Goal: Transaction & Acquisition: Purchase product/service

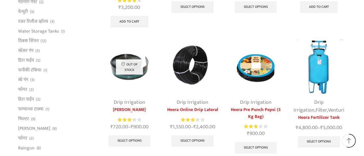
scroll to position [316, 0]
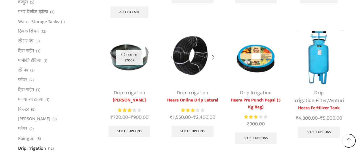
click at [179, 57] on img at bounding box center [192, 57] width 54 height 54
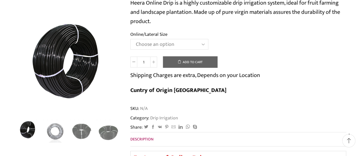
scroll to position [115, 0]
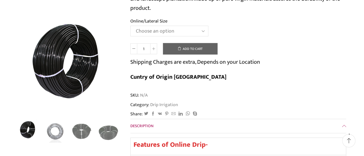
click at [206, 28] on select "Choose an option Heera Online 16MM Heera Online GOLD 16MM Heera Online 12MM Hee…" at bounding box center [169, 31] width 78 height 11
click at [130, 26] on select "Choose an option Heera Online 16MM Heera Online GOLD 16MM Heera Online 12MM Hee…" at bounding box center [169, 31] width 78 height 11
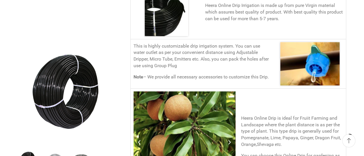
scroll to position [287, 0]
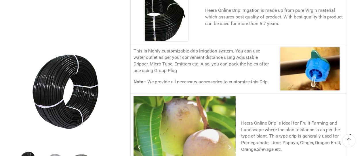
click at [331, 120] on p "Heera Online Drip is ideal for Fruiit Farming and Landscape where the plant dis…" at bounding box center [292, 136] width 102 height 33
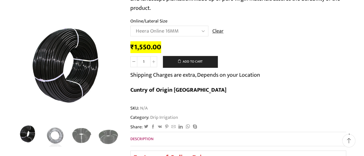
scroll to position [57, 0]
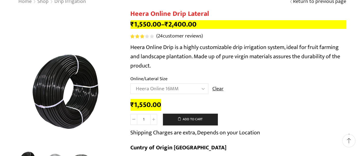
click at [169, 86] on select "Choose an option Heera Online 16MM Heera Online GOLD 16MM Heera Online 12MM Hee…" at bounding box center [169, 88] width 78 height 11
click at [130, 83] on select "Choose an option Heera Online 16MM Heera Online GOLD 16MM Heera Online 12MM Hee…" at bounding box center [169, 88] width 78 height 11
select select "Heera Online GOLD 12MM"
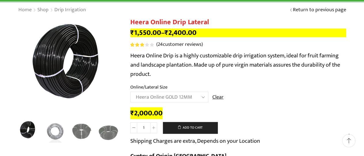
scroll to position [86, 0]
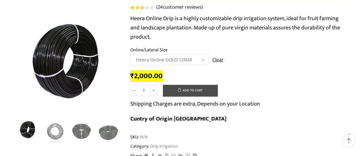
click at [197, 90] on button "Add to cart" at bounding box center [190, 90] width 55 height 11
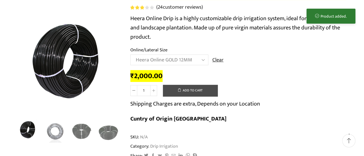
click at [197, 91] on button "Add to cart" at bounding box center [190, 90] width 55 height 11
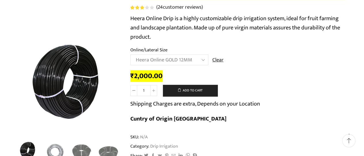
scroll to position [0, 0]
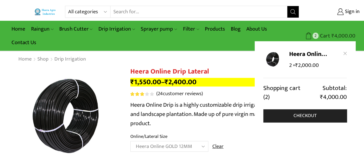
click at [323, 34] on span "Cart" at bounding box center [323, 36] width 11 height 8
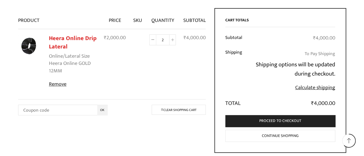
scroll to position [86, 0]
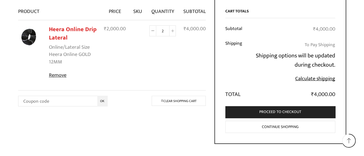
click at [312, 78] on link "Calculate shipping" at bounding box center [315, 78] width 40 height 9
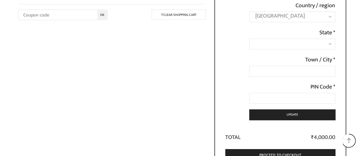
scroll to position [172, 0]
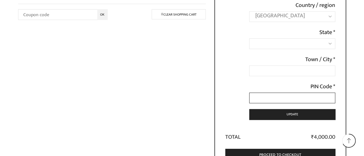
click at [286, 100] on input "PIN Code *" at bounding box center [292, 97] width 86 height 11
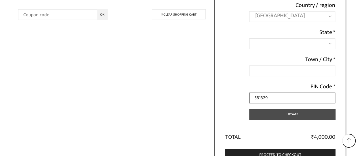
type input "581329"
click at [305, 115] on button "Update" at bounding box center [292, 114] width 86 height 11
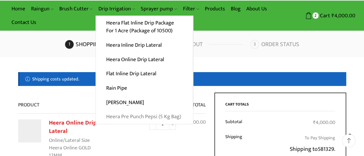
scroll to position [29, 0]
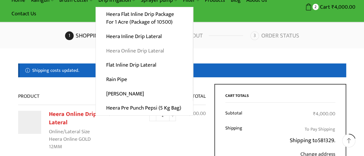
click at [149, 52] on link "Heera Online Drip Lateral" at bounding box center [144, 50] width 97 height 14
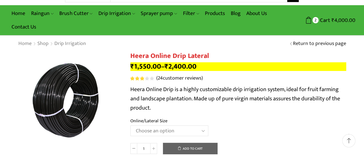
scroll to position [57, 0]
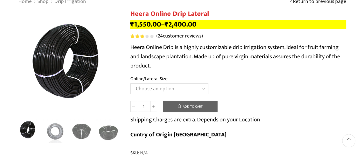
click at [165, 87] on select "Choose an option Heera Online 16MM Heera Online GOLD 16MM Heera Online 12MM Hee…" at bounding box center [169, 88] width 78 height 11
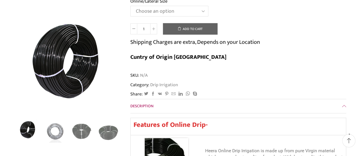
scroll to position [144, 0]
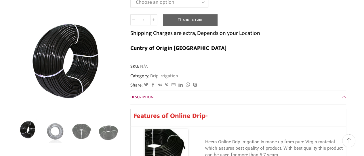
click at [153, 90] on link "Description" at bounding box center [238, 97] width 216 height 14
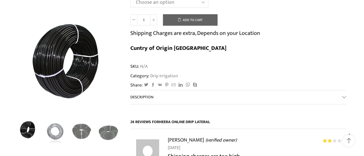
click at [153, 90] on link "Description" at bounding box center [238, 97] width 216 height 14
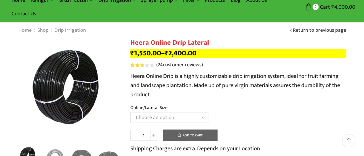
scroll to position [0, 0]
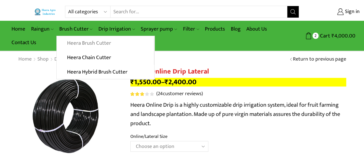
click at [86, 43] on link "Heera Brush Cutter" at bounding box center [105, 43] width 97 height 14
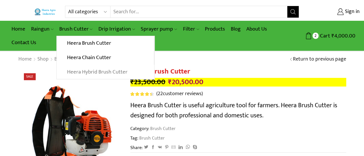
click at [92, 73] on link "Heera Hybrid Brush Cutter" at bounding box center [105, 71] width 97 height 14
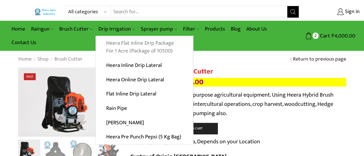
click at [126, 49] on link "Heera Flat Inline Drip Package For 1 Acre (Package of 10500)" at bounding box center [144, 47] width 97 height 22
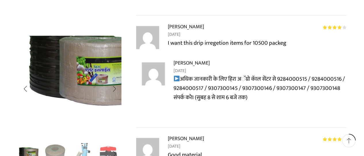
scroll to position [1409, 0]
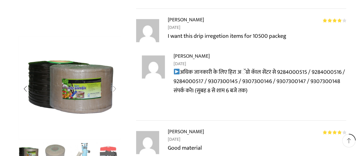
click at [114, 89] on div "Next slide" at bounding box center [114, 89] width 14 height 14
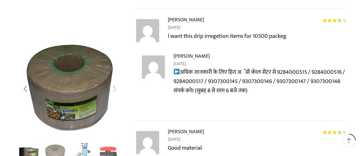
click at [114, 89] on div "Next slide" at bounding box center [114, 89] width 14 height 14
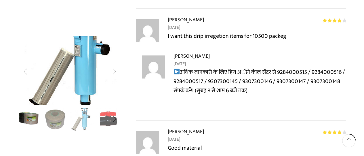
click at [114, 89] on img "3 / 10" at bounding box center [74, 61] width 154 height 102
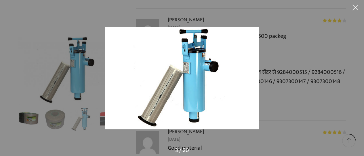
click at [292, 68] on div at bounding box center [247, 88] width 285 height 122
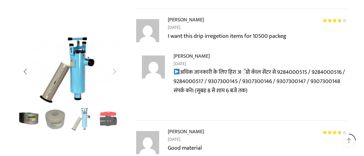
click at [116, 71] on div "Next slide" at bounding box center [114, 71] width 14 height 14
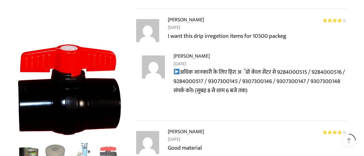
click at [116, 71] on img "4 / 10" at bounding box center [69, 94] width 144 height 144
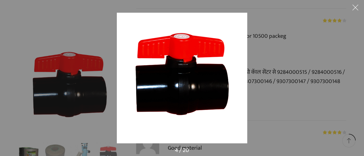
click at [356, 8] on button at bounding box center [354, 8] width 17 height 17
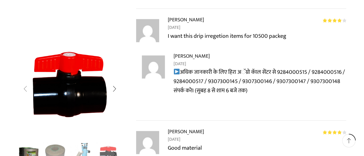
click at [27, 89] on div "Previous slide" at bounding box center [25, 89] width 14 height 14
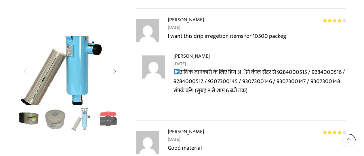
click at [27, 89] on img "3 / 10" at bounding box center [66, 61] width 154 height 102
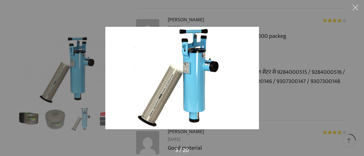
click at [27, 89] on div at bounding box center [182, 78] width 364 height 156
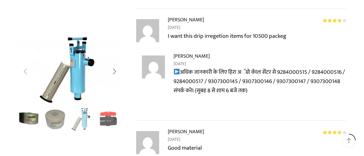
click at [27, 73] on div "Previous slide" at bounding box center [25, 71] width 14 height 14
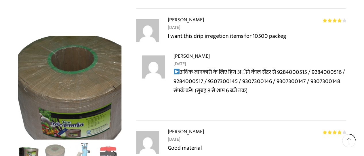
click at [27, 73] on img "2 / 10" at bounding box center [73, 93] width 144 height 144
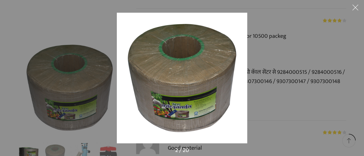
click at [67, 89] on div at bounding box center [182, 78] width 364 height 156
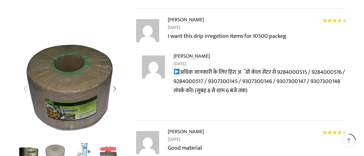
click at [27, 90] on div "Previous slide" at bounding box center [25, 89] width 14 height 14
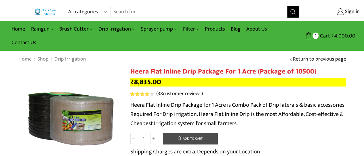
drag, startPoint x: 197, startPoint y: 136, endPoint x: 196, endPoint y: 132, distance: 3.5
click at [197, 135] on button "Add to cart" at bounding box center [190, 138] width 55 height 11
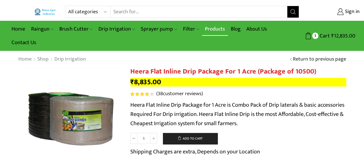
click at [216, 28] on link "Products" at bounding box center [215, 29] width 26 height 14
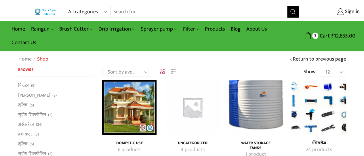
click at [152, 11] on input "Search input" at bounding box center [198, 11] width 177 height 11
click at [316, 97] on img "Visit product category अ‍ॅसेसरीज" at bounding box center [318, 107] width 54 height 54
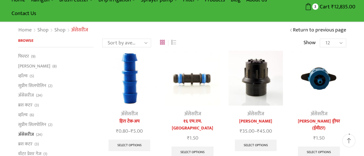
scroll to position [57, 0]
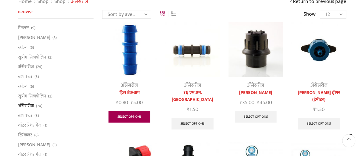
click at [125, 116] on link "Select options" at bounding box center [129, 116] width 42 height 11
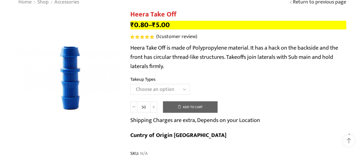
scroll to position [57, 0]
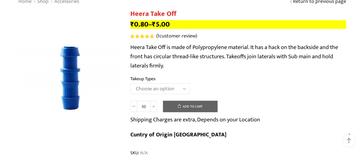
click at [159, 84] on select "Choose an option 12MM Take Off 16MM Take Off (J) 20MM Take Off" at bounding box center [159, 88] width 59 height 11
click at [130, 83] on select "Choose an option 12MM Take Off 16MM Take Off (J) 20MM Take Off" at bounding box center [159, 88] width 59 height 11
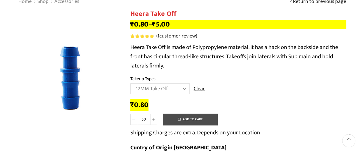
click at [190, 121] on button "Add to cart" at bounding box center [190, 118] width 55 height 11
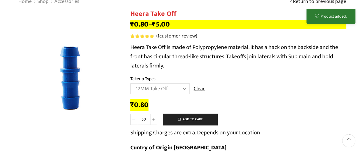
click at [172, 87] on select "Choose an option 12MM Take Off 16MM Take Off (J) 20MM Take Off" at bounding box center [159, 88] width 59 height 11
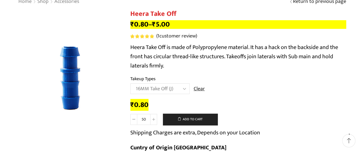
click at [130, 83] on select "Choose an option 12MM Take Off 16MM Take Off (J) 20MM Take Off" at bounding box center [159, 88] width 59 height 11
select select "16MM Take Off (J)"
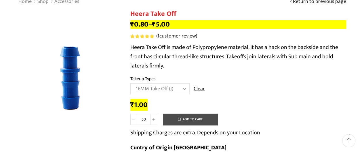
click at [195, 116] on button "Add to cart" at bounding box center [190, 118] width 55 height 11
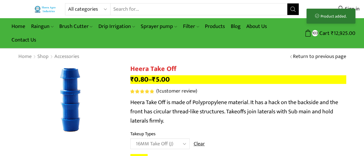
scroll to position [0, 0]
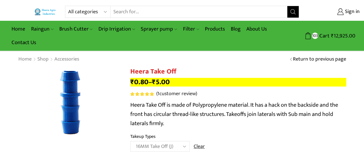
click at [294, 59] on link "Return to previous page" at bounding box center [319, 58] width 53 height 7
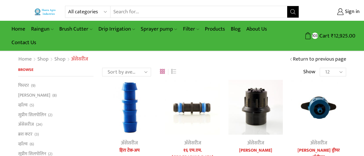
scroll to position [57, 0]
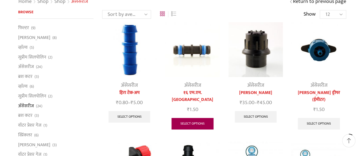
click at [194, 118] on link "Select options" at bounding box center [192, 123] width 42 height 11
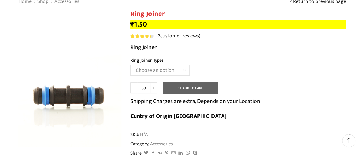
scroll to position [57, 0]
click at [148, 69] on select "Choose an option 12mm 16mm" at bounding box center [159, 70] width 59 height 11
click at [130, 65] on select "Choose an option 12mm 16mm" at bounding box center [159, 70] width 59 height 11
select select "12mm"
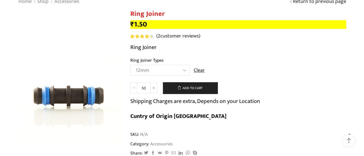
click at [134, 88] on icon at bounding box center [133, 87] width 3 height 3
click at [183, 87] on button "Add to cart" at bounding box center [190, 87] width 55 height 11
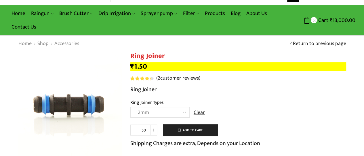
scroll to position [0, 0]
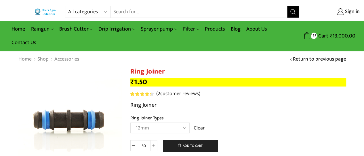
click at [301, 60] on link "Return to previous page" at bounding box center [319, 58] width 53 height 7
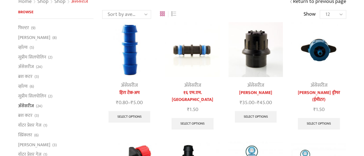
scroll to position [57, 0]
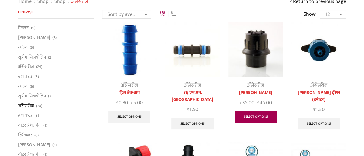
click at [254, 112] on link "Select options" at bounding box center [256, 116] width 42 height 11
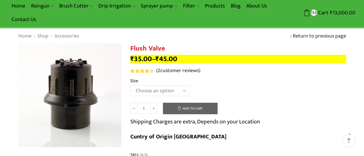
scroll to position [57, 0]
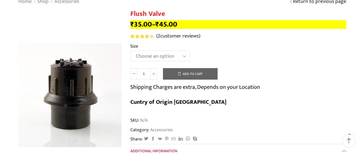
click at [164, 54] on select "Choose an option 2 Inch 2.5 Inch" at bounding box center [159, 56] width 59 height 11
click at [130, 51] on select "Choose an option 2 Inch 2.5 Inch" at bounding box center [159, 56] width 59 height 11
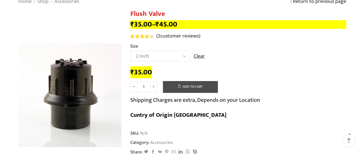
click at [183, 87] on button "Add to cart" at bounding box center [190, 86] width 55 height 11
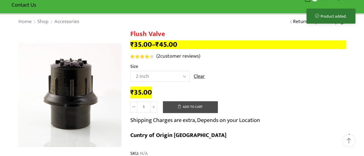
scroll to position [29, 0]
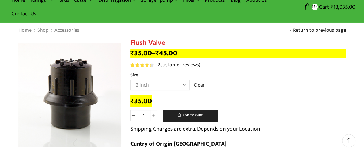
click at [171, 83] on select "Choose an option 2 Inch 2.5 Inch" at bounding box center [159, 84] width 59 height 11
select select "2-5-inch"
click at [130, 80] on select "Choose an option 2 Inch 2.5 Inch" at bounding box center [159, 84] width 59 height 11
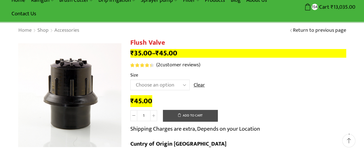
click at [183, 116] on button "Add to cart" at bounding box center [190, 115] width 55 height 11
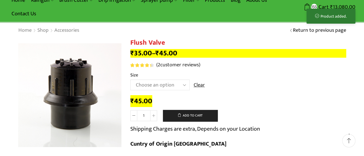
click at [305, 32] on link "Return to previous page" at bounding box center [319, 30] width 53 height 7
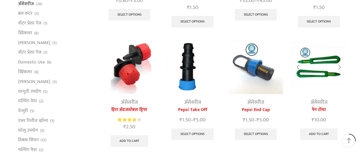
scroll to position [172, 0]
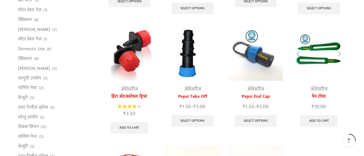
click at [307, 49] on img at bounding box center [318, 53] width 54 height 54
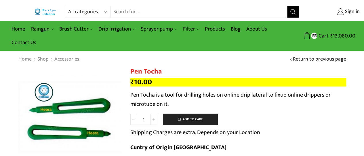
click at [152, 117] on span at bounding box center [153, 119] width 7 height 11
click at [156, 118] on span at bounding box center [153, 119] width 7 height 11
click at [134, 120] on span at bounding box center [133, 119] width 7 height 11
type input "2"
click at [178, 117] on button "Add to cart" at bounding box center [190, 118] width 55 height 11
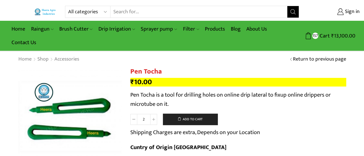
click at [308, 58] on link "Return to previous page" at bounding box center [319, 58] width 53 height 7
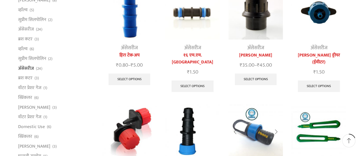
scroll to position [86, 0]
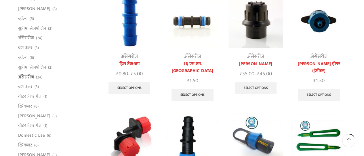
click at [313, 55] on link "अ‍ॅसेसरीज" at bounding box center [318, 56] width 17 height 9
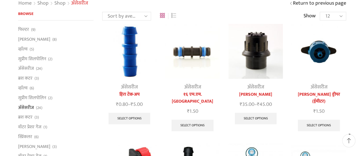
scroll to position [57, 0]
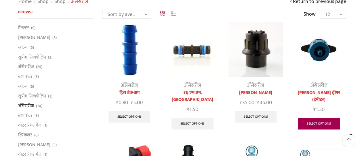
click at [314, 119] on link "Select options" at bounding box center [319, 123] width 42 height 11
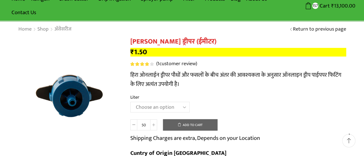
scroll to position [57, 0]
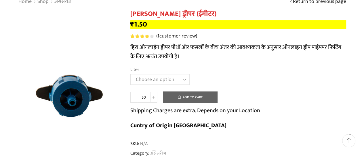
click at [155, 80] on select "Choose an option 16 Liter 4 Liter 8 Liter" at bounding box center [159, 79] width 59 height 11
select select "8-liter"
click at [130, 74] on select "Choose an option 16 Liter 4 Liter 8 Liter" at bounding box center [159, 79] width 59 height 11
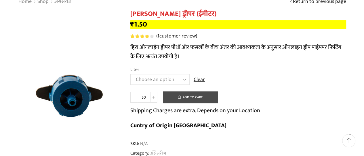
click at [182, 96] on button "Add to cart" at bounding box center [190, 96] width 55 height 11
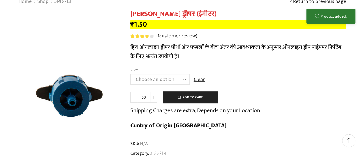
click at [154, 97] on icon at bounding box center [153, 96] width 3 height 3
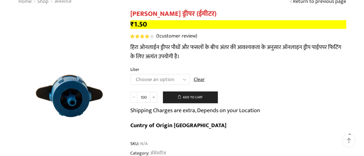
click at [131, 96] on span at bounding box center [133, 96] width 7 height 11
type input "50"
click at [170, 96] on button "Add to cart" at bounding box center [190, 96] width 55 height 11
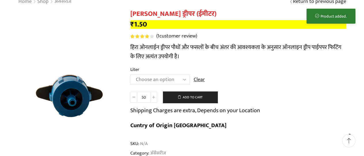
click at [159, 76] on select "Choose an option 16 Liter 4 Liter 8 Liter" at bounding box center [159, 79] width 59 height 11
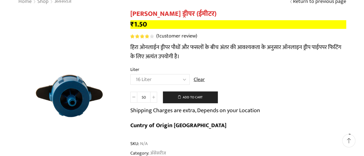
click at [130, 74] on select "Choose an option 16 Liter 4 Liter 8 Liter" at bounding box center [159, 79] width 59 height 11
select select "16-liter"
click at [182, 95] on button "Add to cart" at bounding box center [190, 96] width 55 height 11
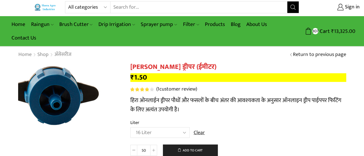
scroll to position [0, 0]
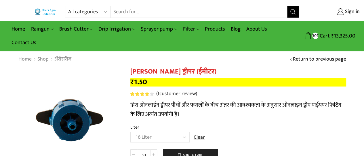
click at [300, 59] on link "Return to previous page" at bounding box center [319, 58] width 53 height 7
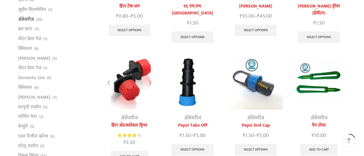
scroll to position [86, 0]
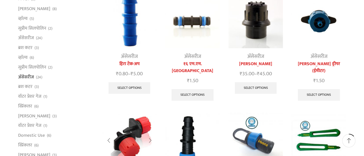
click at [130, 118] on img at bounding box center [129, 139] width 54 height 54
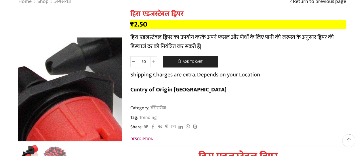
scroll to position [86, 0]
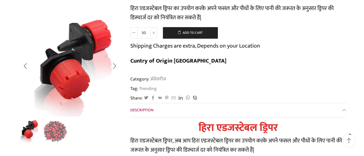
click at [56, 134] on img "2 / 2" at bounding box center [55, 130] width 24 height 24
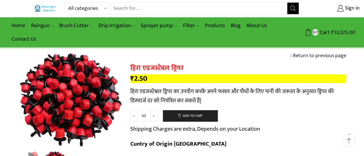
scroll to position [0, 0]
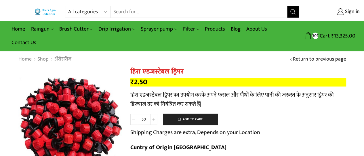
click at [154, 118] on icon at bounding box center [153, 119] width 3 height 3
type input "150"
click at [187, 116] on button "Add to cart" at bounding box center [190, 118] width 55 height 11
click at [312, 58] on link "Return to previous page" at bounding box center [319, 58] width 53 height 7
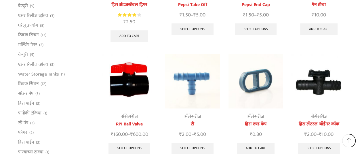
scroll to position [287, 0]
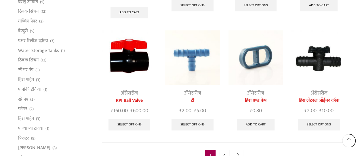
click at [254, 75] on img at bounding box center [255, 57] width 54 height 54
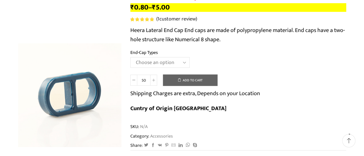
scroll to position [86, 0]
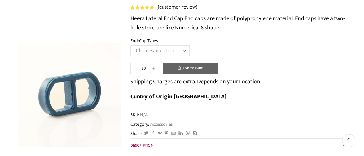
click at [171, 50] on select "Choose an option 12MM End Cap 16MM End Cap 20MM End Cap" at bounding box center [159, 50] width 59 height 11
click at [130, 45] on select "Choose an option 12MM End Cap 16MM End Cap 20MM End Cap" at bounding box center [159, 50] width 59 height 11
select select "12MM End Cap"
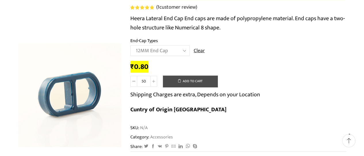
click at [188, 83] on button "Add to cart" at bounding box center [190, 80] width 55 height 11
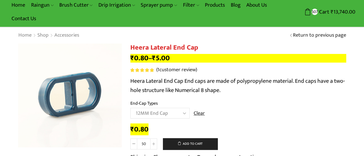
scroll to position [0, 0]
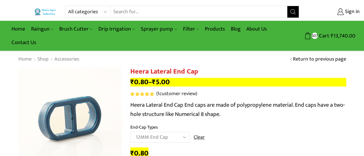
click at [316, 59] on link "Return to previous page" at bounding box center [319, 58] width 53 height 7
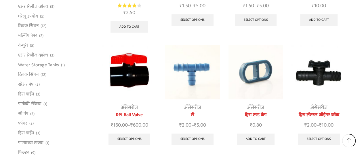
scroll to position [285, 0]
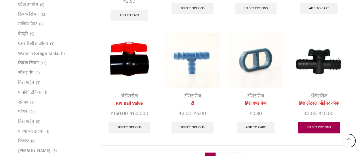
click at [319, 122] on link "Select options" at bounding box center [319, 127] width 42 height 11
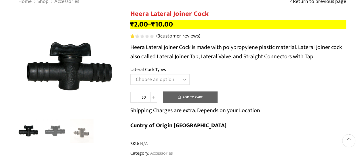
scroll to position [57, 0]
click at [151, 78] on select "Choose an option 12MM 16MM 20MM" at bounding box center [159, 79] width 59 height 11
click at [130, 74] on select "Choose an option 12MM 16MM 20MM" at bounding box center [159, 79] width 59 height 11
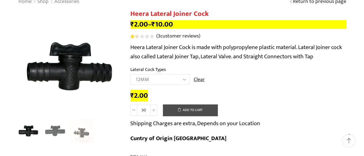
click at [178, 109] on button "Add to cart" at bounding box center [190, 109] width 55 height 11
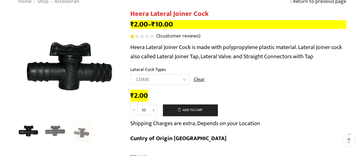
click at [175, 78] on select "Choose an option 12MM 16MM 20MM" at bounding box center [159, 79] width 59 height 11
select select "20MM"
click at [130, 74] on select "Choose an option 12MM 16MM 20MM" at bounding box center [159, 79] width 59 height 11
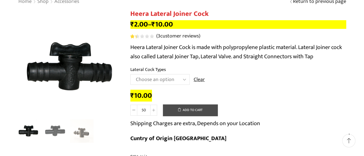
click at [185, 111] on button "Add to cart" at bounding box center [190, 109] width 55 height 11
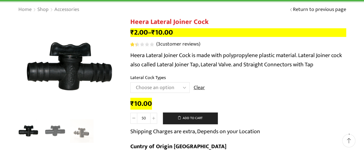
scroll to position [0, 0]
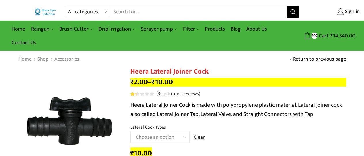
click at [299, 60] on link "Return to previous page" at bounding box center [319, 58] width 53 height 7
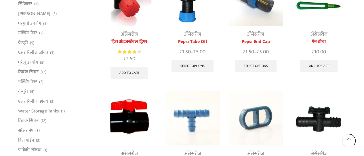
scroll to position [285, 0]
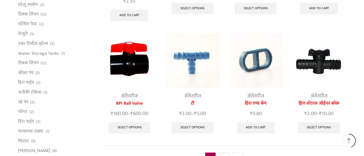
click at [315, 58] on img at bounding box center [318, 60] width 54 height 54
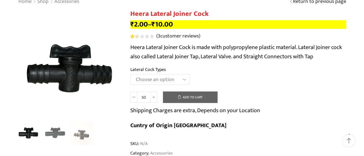
scroll to position [57, 0]
click at [144, 80] on select "Choose an option 12MM 16MM 20MM" at bounding box center [159, 79] width 59 height 11
select select "20MM"
click at [130, 74] on select "Choose an option 12MM 16MM 20MM" at bounding box center [159, 79] width 59 height 11
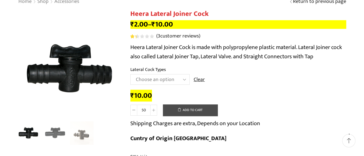
click at [193, 109] on button "Add to cart" at bounding box center [190, 109] width 55 height 11
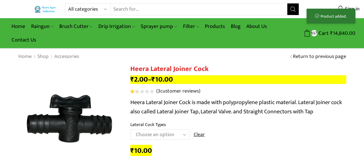
scroll to position [0, 0]
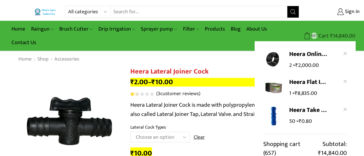
click at [338, 35] on bdi "₹ 14,840.00" at bounding box center [342, 35] width 25 height 9
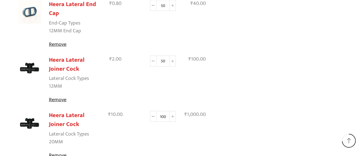
scroll to position [604, 0]
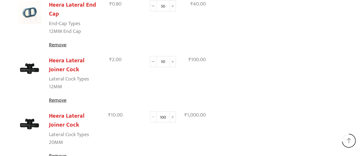
click at [152, 117] on icon at bounding box center [153, 116] width 3 height 3
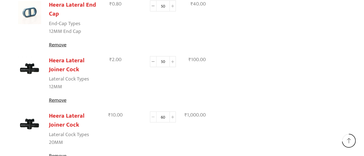
type input "50"
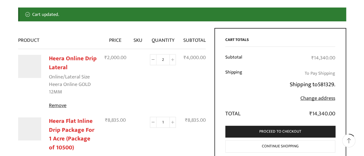
scroll to position [63, 0]
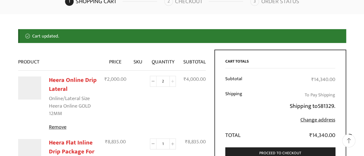
click at [171, 80] on icon at bounding box center [172, 81] width 3 height 3
type input "3"
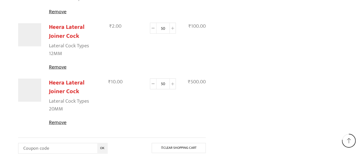
scroll to position [661, 0]
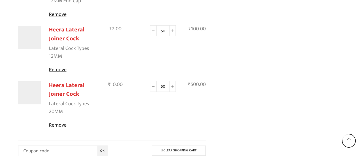
click at [348, 140] on span at bounding box center [348, 140] width 5 height 5
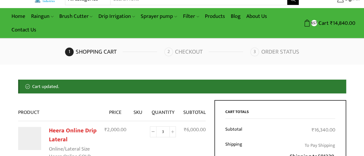
scroll to position [0, 0]
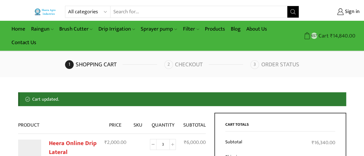
click at [334, 34] on bdi "₹ 14,840.00" at bounding box center [342, 35] width 25 height 9
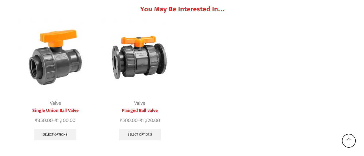
scroll to position [831, 0]
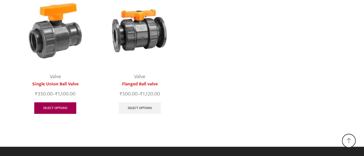
click at [48, 106] on link "Select options" at bounding box center [55, 107] width 42 height 11
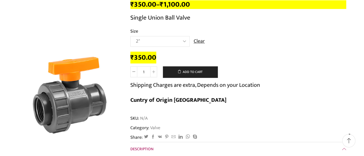
scroll to position [86, 0]
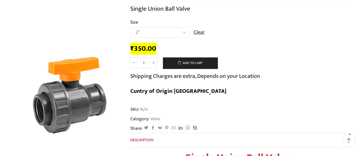
click at [168, 29] on select "Choose an option 2" 2.5" 3"" at bounding box center [159, 32] width 59 height 11
click at [258, 20] on th "Size" at bounding box center [238, 23] width 216 height 8
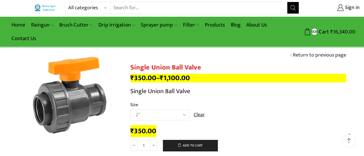
scroll to position [0, 0]
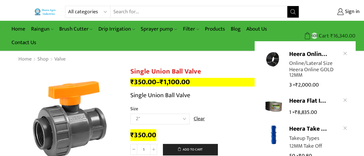
click at [332, 33] on span "₹" at bounding box center [331, 35] width 3 height 9
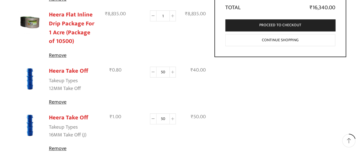
scroll to position [172, 0]
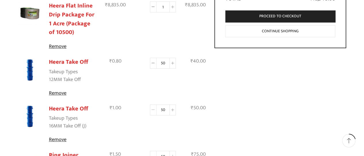
click at [154, 110] on span at bounding box center [153, 109] width 7 height 11
click at [154, 110] on icon at bounding box center [153, 109] width 3 height 3
click at [60, 138] on link "Remove" at bounding box center [73, 139] width 48 height 8
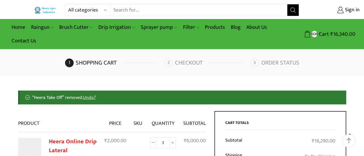
scroll to position [0, 0]
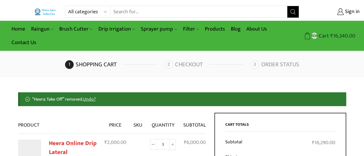
click at [336, 32] on bdi "₹ 16,340.00" at bounding box center [342, 35] width 25 height 9
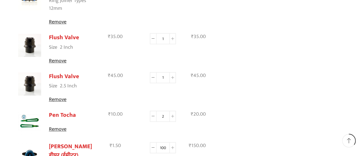
scroll to position [316, 0]
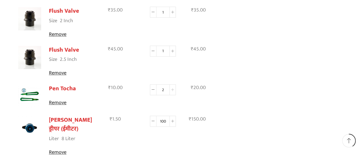
click at [173, 89] on icon at bounding box center [172, 89] width 3 height 3
type input "3"
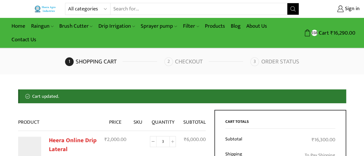
scroll to position [0, 0]
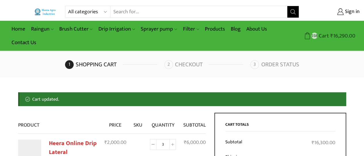
click at [334, 34] on bdi "₹ 16,290.00" at bounding box center [342, 35] width 25 height 9
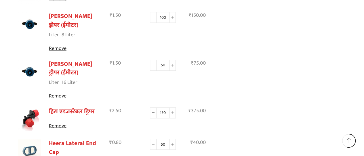
scroll to position [431, 0]
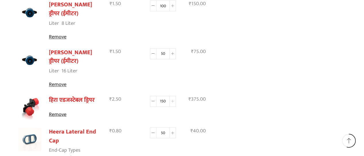
click at [173, 100] on icon at bounding box center [172, 100] width 3 height 3
type input "200"
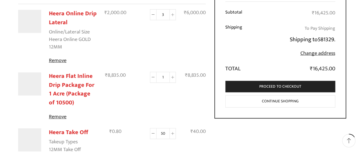
scroll to position [120, 0]
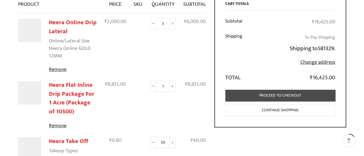
click at [306, 92] on link "Proceed to checkout" at bounding box center [280, 95] width 110 height 12
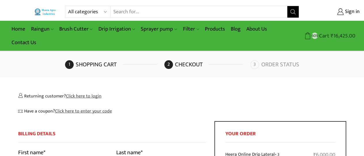
click at [337, 35] on bdi "₹ 16,425.00" at bounding box center [342, 35] width 25 height 9
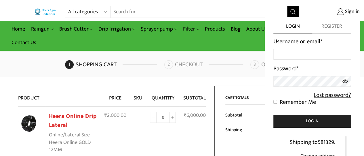
click at [336, 26] on span "Register" at bounding box center [331, 28] width 39 height 11
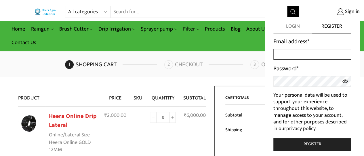
click at [308, 52] on input "Email address *" at bounding box center [312, 54] width 78 height 11
type input "[EMAIL_ADDRESS][DOMAIN_NAME]"
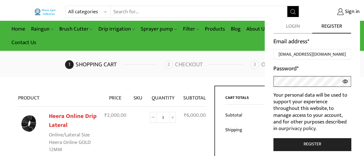
scroll to position [0, 0]
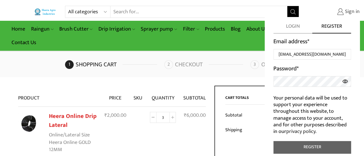
click at [353, 10] on span "Sign in" at bounding box center [351, 11] width 16 height 7
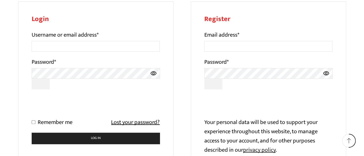
scroll to position [86, 0]
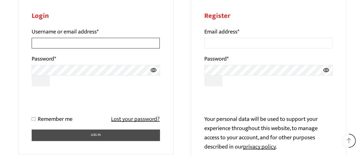
type input "[EMAIL_ADDRESS][DOMAIN_NAME]"
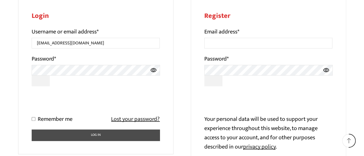
click at [99, 135] on button "Log in" at bounding box center [96, 134] width 128 height 11
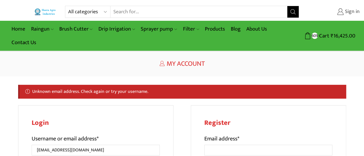
click at [352, 12] on span "Sign in" at bounding box center [351, 11] width 16 height 7
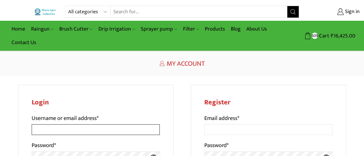
type input "[EMAIL_ADDRESS][DOMAIN_NAME]"
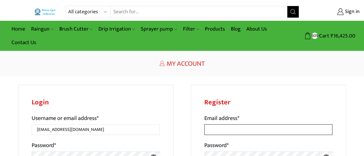
click at [220, 129] on input "Email address *" at bounding box center [268, 129] width 128 height 11
type input "[EMAIL_ADDRESS][DOMAIN_NAME]"
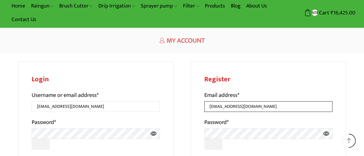
scroll to position [86, 0]
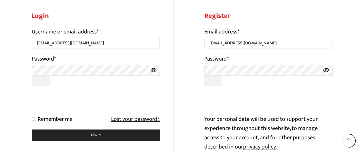
click at [239, 64] on p "Password *" at bounding box center [268, 70] width 128 height 32
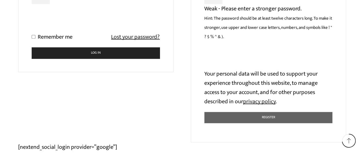
scroll to position [201, 0]
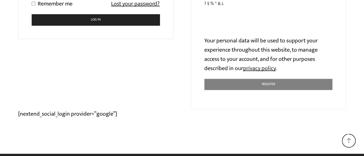
click at [269, 85] on button "Register" at bounding box center [268, 83] width 128 height 11
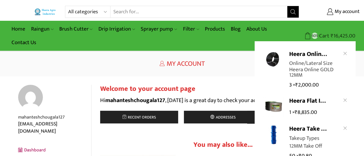
click at [336, 34] on bdi "₹ 16,425.00" at bounding box center [342, 35] width 25 height 9
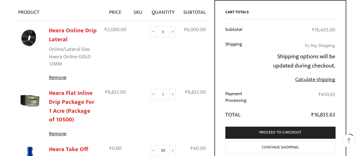
scroll to position [86, 0]
